Goal: Entertainment & Leisure: Consume media (video, audio)

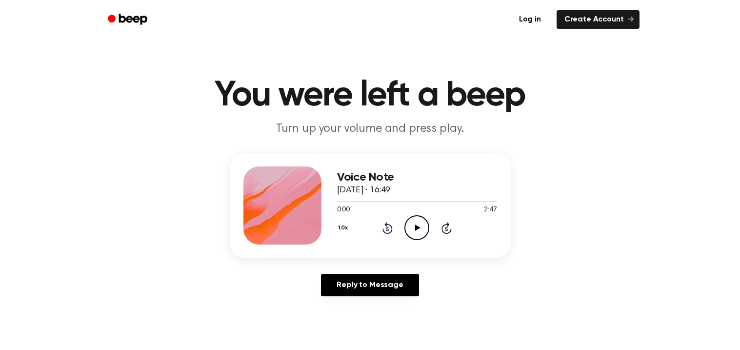
click at [418, 229] on icon "Play Audio" at bounding box center [416, 227] width 25 height 25
drag, startPoint x: 344, startPoint y: 203, endPoint x: 294, endPoint y: 206, distance: 50.3
click at [294, 206] on div "Voice Note [DATE] · 16:49 0:06 2:47 Your browser does not support the [object O…" at bounding box center [370, 205] width 281 height 105
drag, startPoint x: 340, startPoint y: 202, endPoint x: 319, endPoint y: 200, distance: 20.6
click at [319, 200] on div "Voice Note [DATE] · 16:49 0:07 2:47 Your browser does not support the [object O…" at bounding box center [370, 205] width 281 height 105
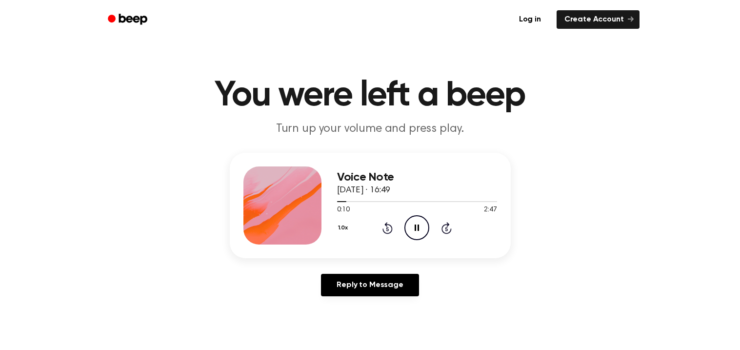
click at [386, 227] on icon "Rewind 5 seconds" at bounding box center [387, 227] width 11 height 13
click at [440, 314] on main "You were left a beep Turn up your volume and press play. Voice Note [DATE] · 16…" at bounding box center [370, 300] width 740 height 601
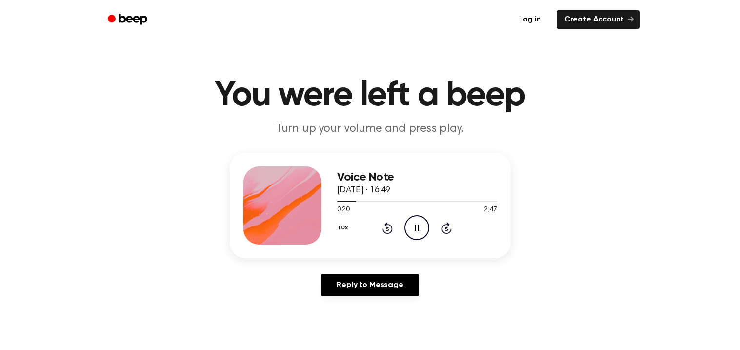
click at [345, 226] on button "1.0x" at bounding box center [344, 227] width 15 height 17
click at [414, 225] on div "1.0x Playback Speed 0.8x 1.0x 1.2x 1.5x 2.0x Rewind 5 seconds Pause Audio Skip …" at bounding box center [417, 227] width 160 height 25
click at [414, 225] on icon at bounding box center [416, 227] width 4 height 6
click at [414, 225] on icon "Play Audio" at bounding box center [416, 227] width 25 height 25
click at [385, 229] on icon "Rewind 5 seconds" at bounding box center [387, 227] width 11 height 13
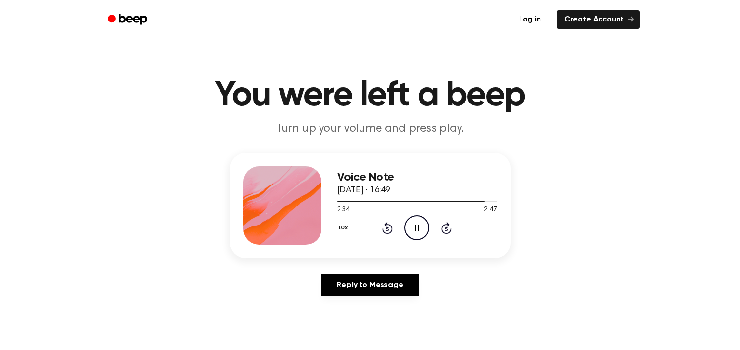
click at [409, 234] on icon "Pause Audio" at bounding box center [416, 227] width 25 height 25
click at [409, 234] on icon "Play Audio" at bounding box center [416, 227] width 25 height 25
